Goal: Information Seeking & Learning: Learn about a topic

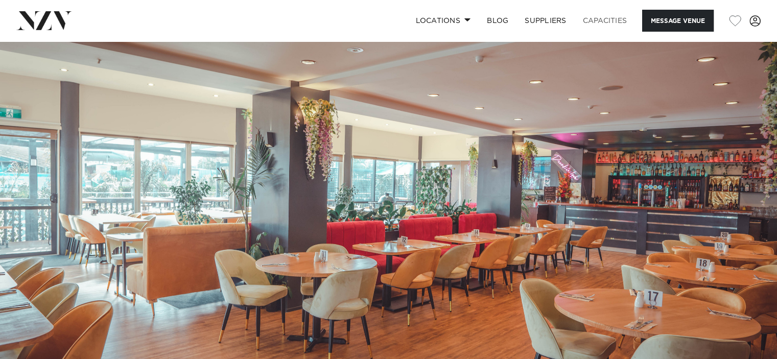
click at [603, 21] on link "Capacities" at bounding box center [604, 21] width 61 height 22
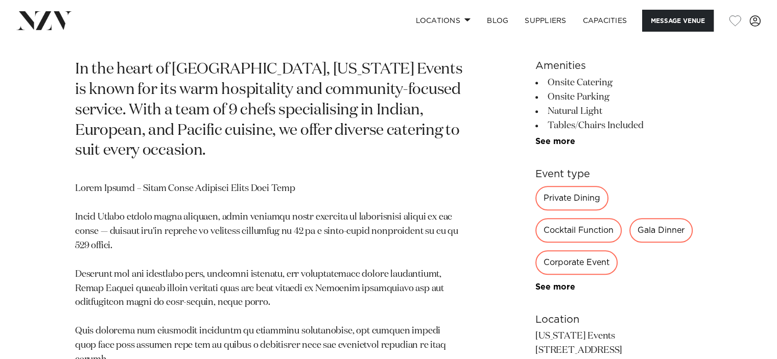
scroll to position [477, 0]
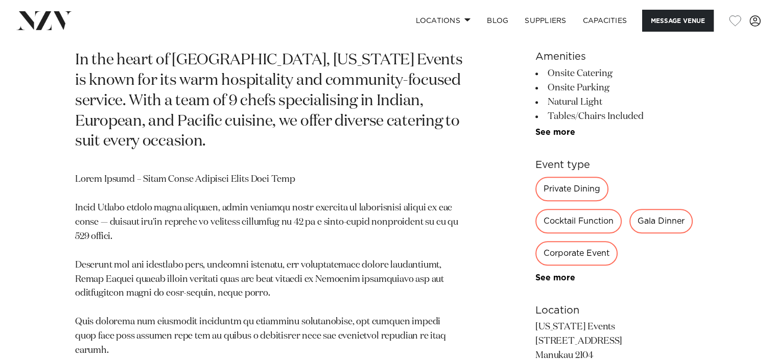
click at [678, 209] on div "Gala Dinner" at bounding box center [660, 221] width 63 height 25
click at [673, 209] on div "Gala Dinner" at bounding box center [660, 221] width 63 height 25
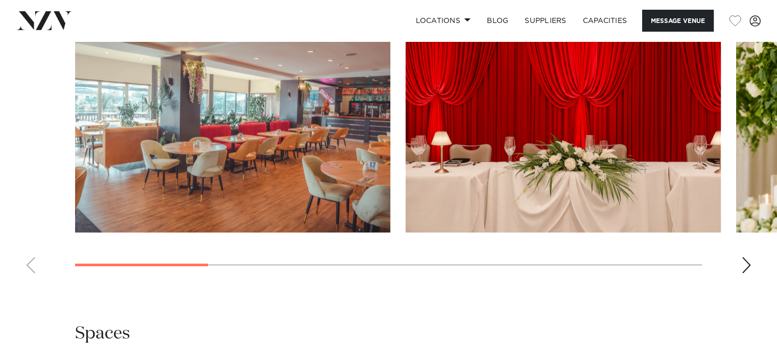
scroll to position [987, 0]
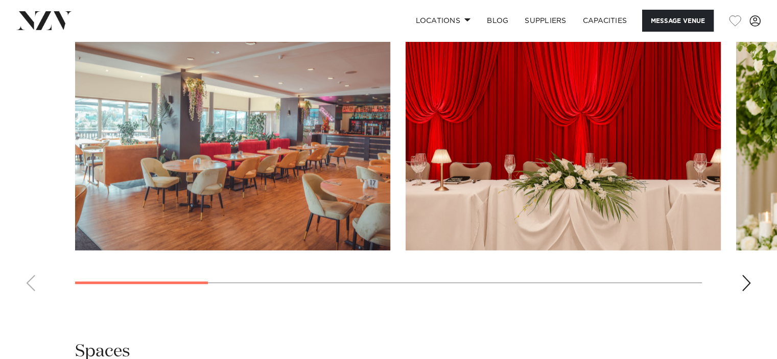
click at [745, 275] on div "Next slide" at bounding box center [746, 283] width 10 height 16
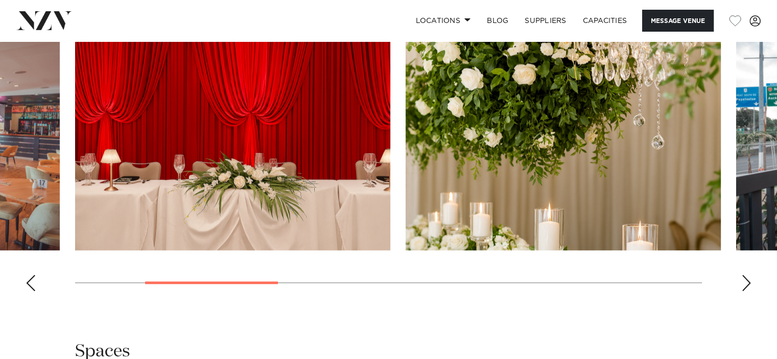
click at [745, 275] on div "Next slide" at bounding box center [746, 283] width 10 height 16
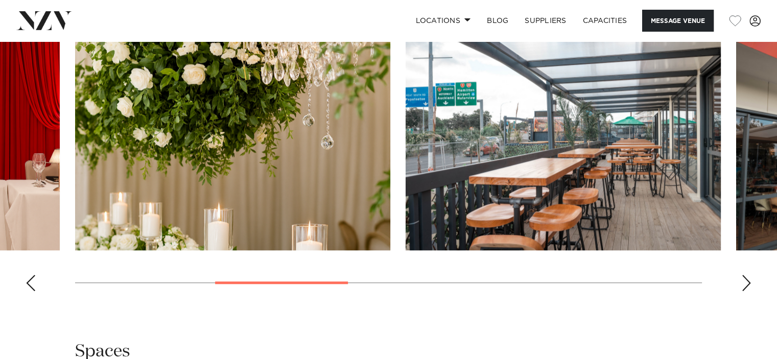
click at [745, 275] on div "Next slide" at bounding box center [746, 283] width 10 height 16
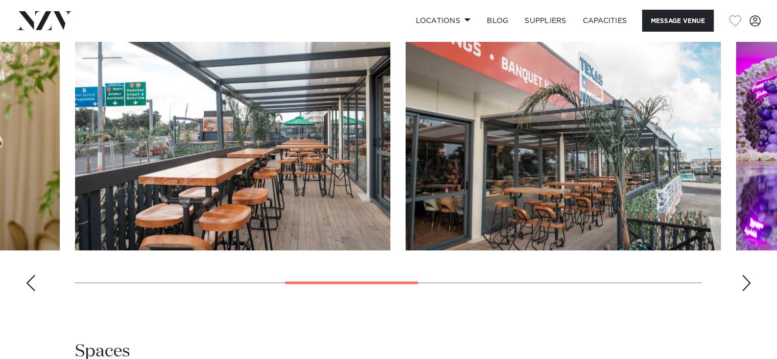
click at [745, 275] on div "Next slide" at bounding box center [746, 283] width 10 height 16
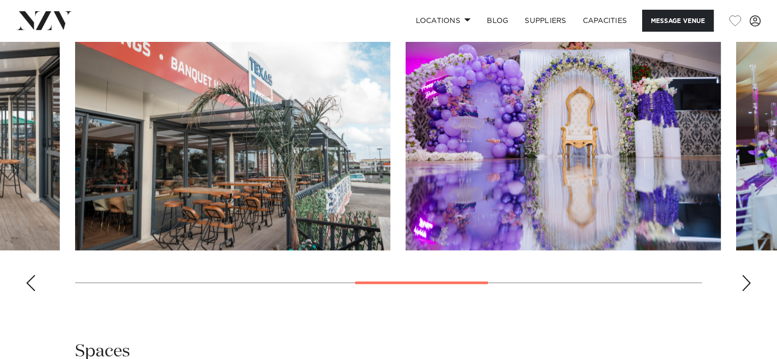
click at [750, 275] on div "Next slide" at bounding box center [746, 283] width 10 height 16
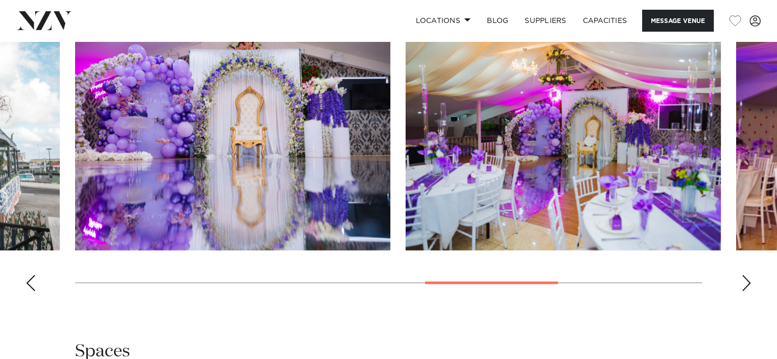
click at [750, 275] on div "Next slide" at bounding box center [746, 283] width 10 height 16
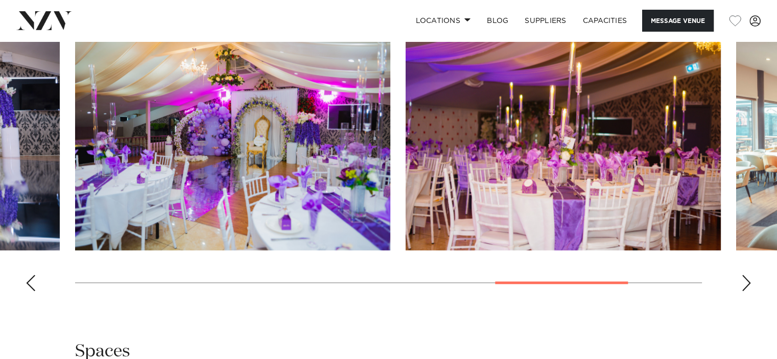
click at [750, 275] on div "Next slide" at bounding box center [746, 283] width 10 height 16
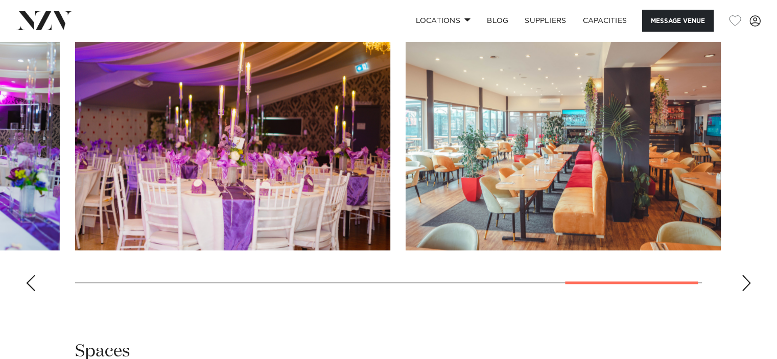
click at [749, 275] on div "Next slide" at bounding box center [746, 283] width 10 height 16
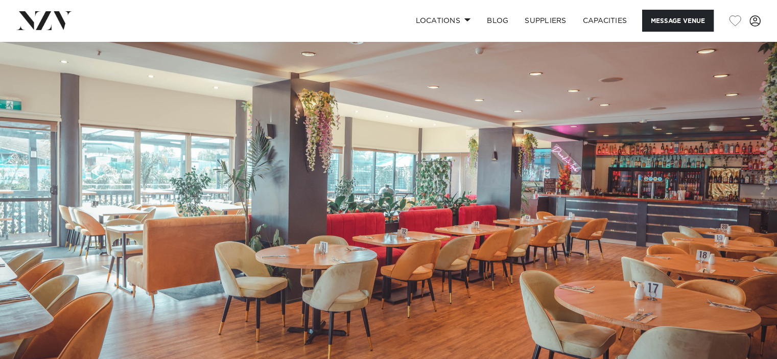
scroll to position [0, 0]
